Goal: Task Accomplishment & Management: Complete application form

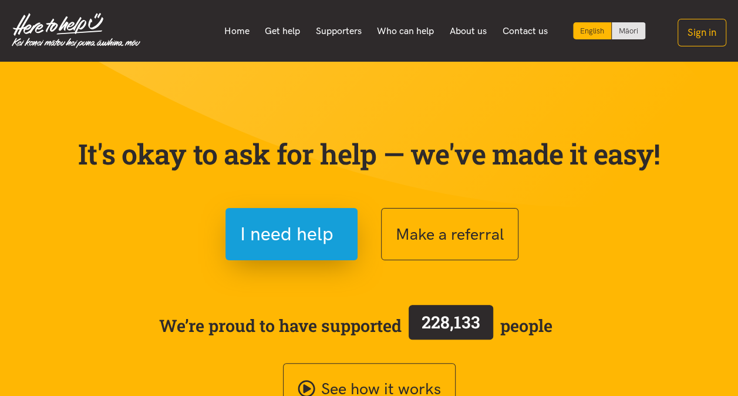
click at [666, 234] on div "Make a referral" at bounding box center [521, 234] width 305 height 52
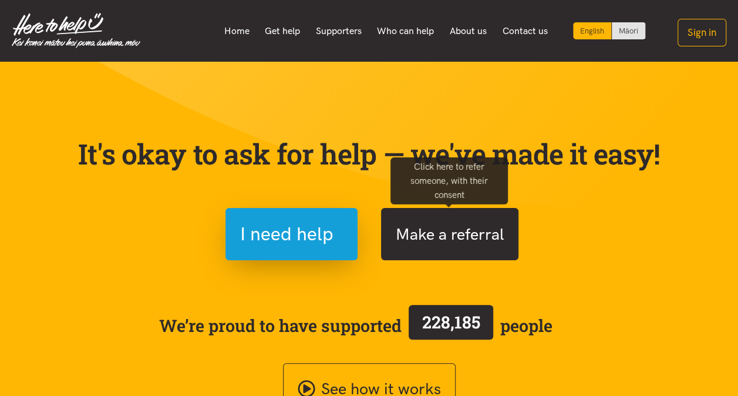
click at [454, 230] on button "Make a referral" at bounding box center [449, 234] width 137 height 52
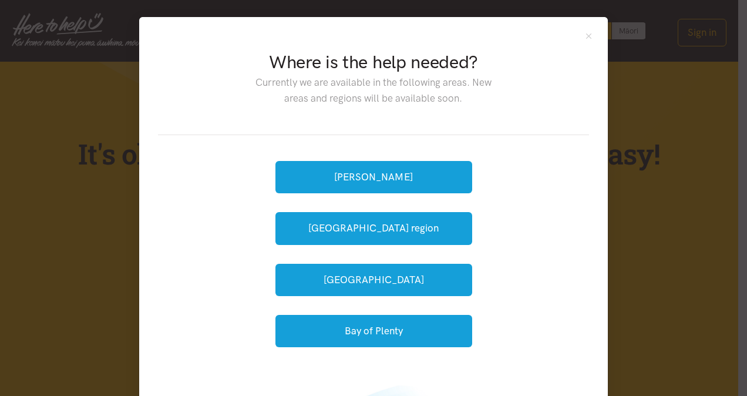
drag, startPoint x: 656, startPoint y: 249, endPoint x: 461, endPoint y: 53, distance: 276.6
click at [461, 53] on h2 "Where is the help needed?" at bounding box center [373, 62] width 254 height 25
drag, startPoint x: 461, startPoint y: 53, endPoint x: 583, endPoint y: 36, distance: 123.3
click at [584, 36] on button "Close" at bounding box center [589, 36] width 10 height 10
